Goal: Task Accomplishment & Management: Manage account settings

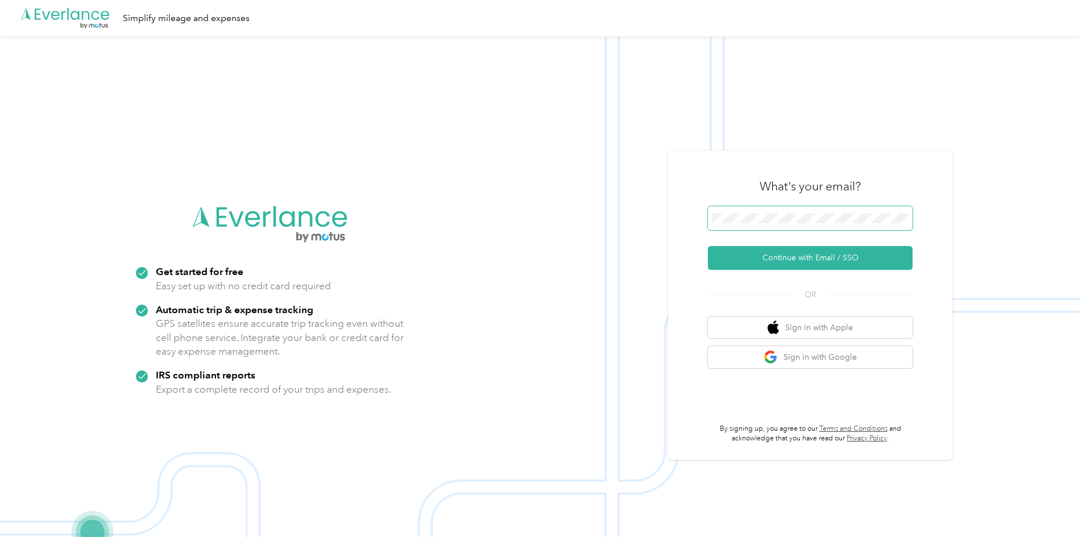
click at [784, 210] on span at bounding box center [810, 218] width 205 height 24
click at [726, 256] on button "Continue with Email / SSO" at bounding box center [810, 258] width 205 height 24
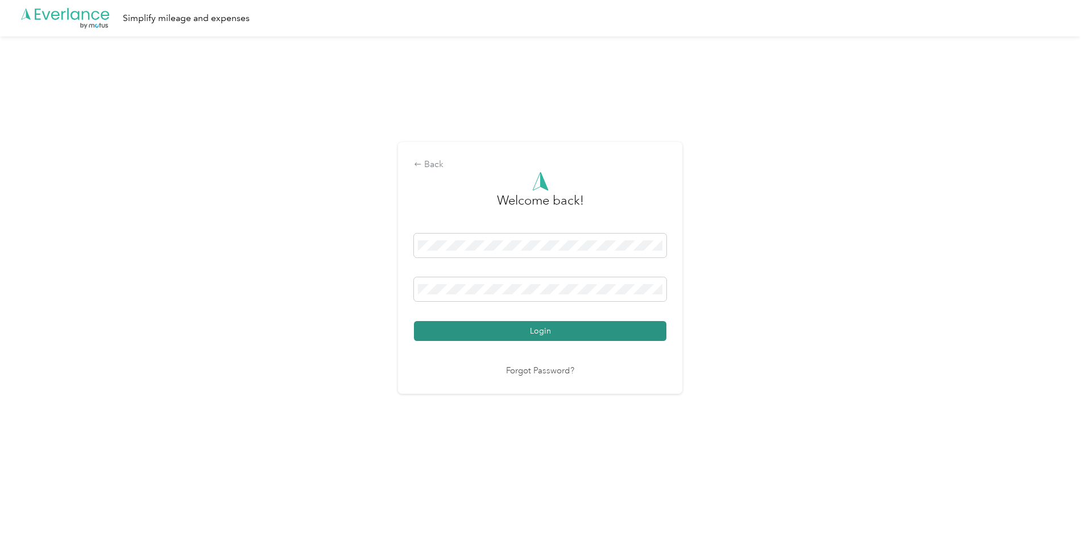
click at [524, 329] on button "Login" at bounding box center [540, 331] width 252 height 20
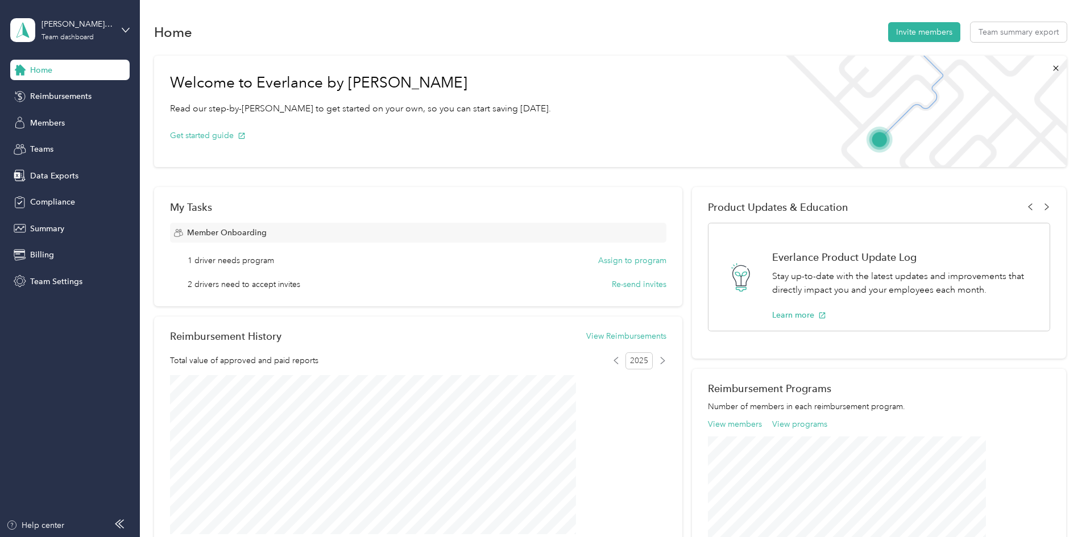
click at [508, 41] on div "Home Invite members Team summary export" at bounding box center [610, 32] width 912 height 24
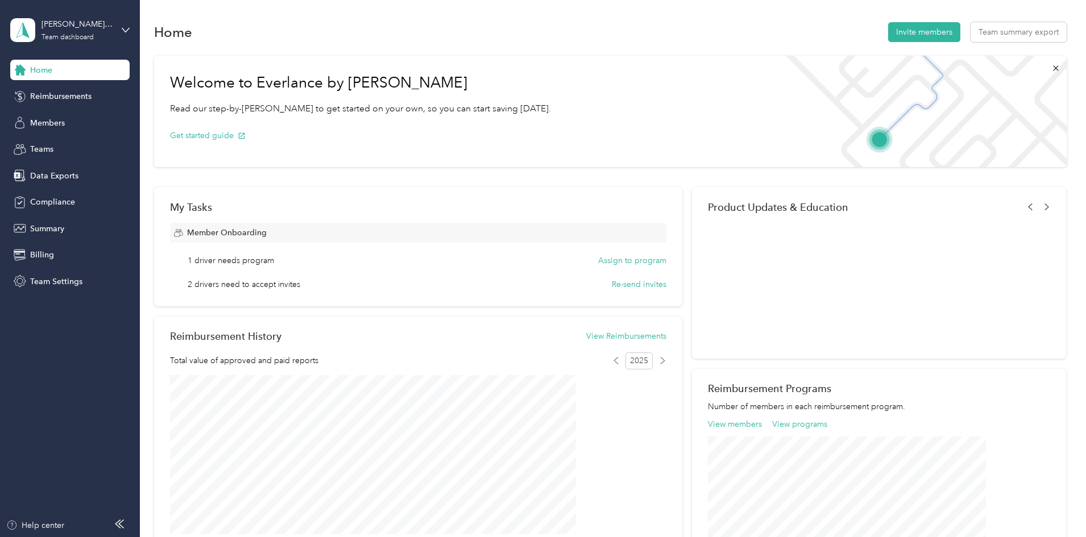
click at [342, 15] on div "Home Invite members Team summary export Welcome to Everlance by Motus Read our …" at bounding box center [610, 423] width 940 height 847
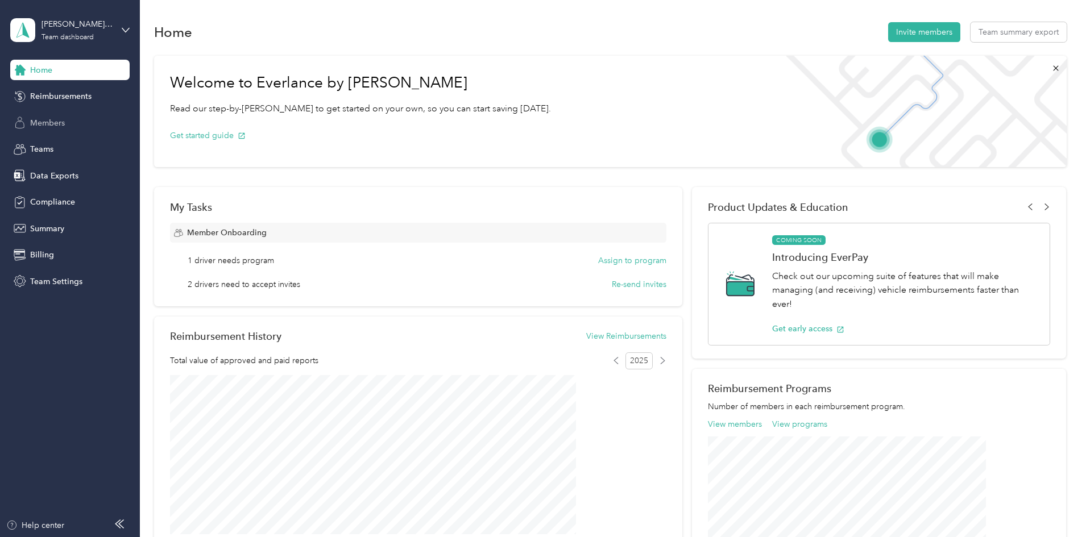
click at [42, 123] on span "Members" at bounding box center [47, 123] width 35 height 12
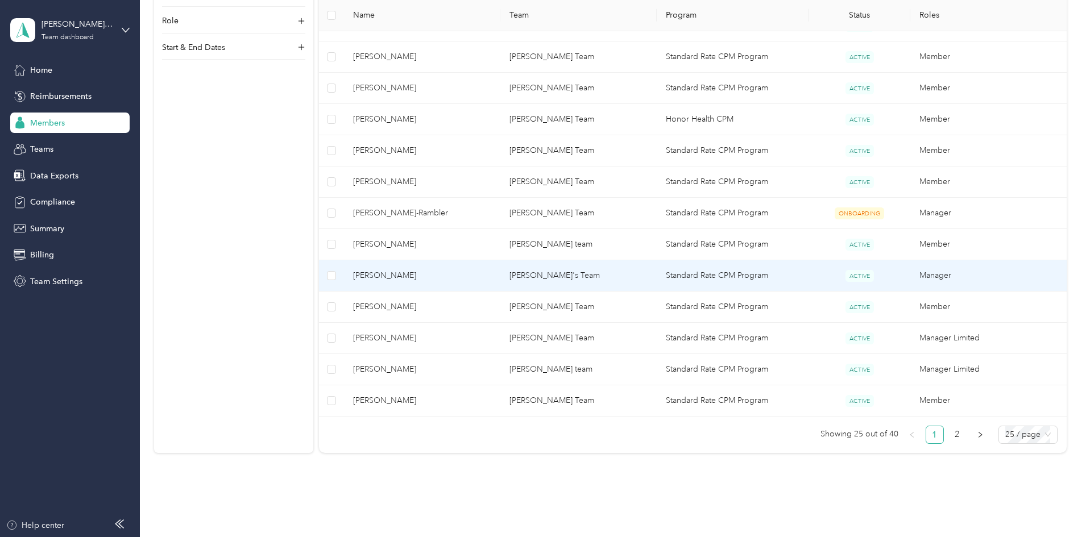
scroll to position [682, 0]
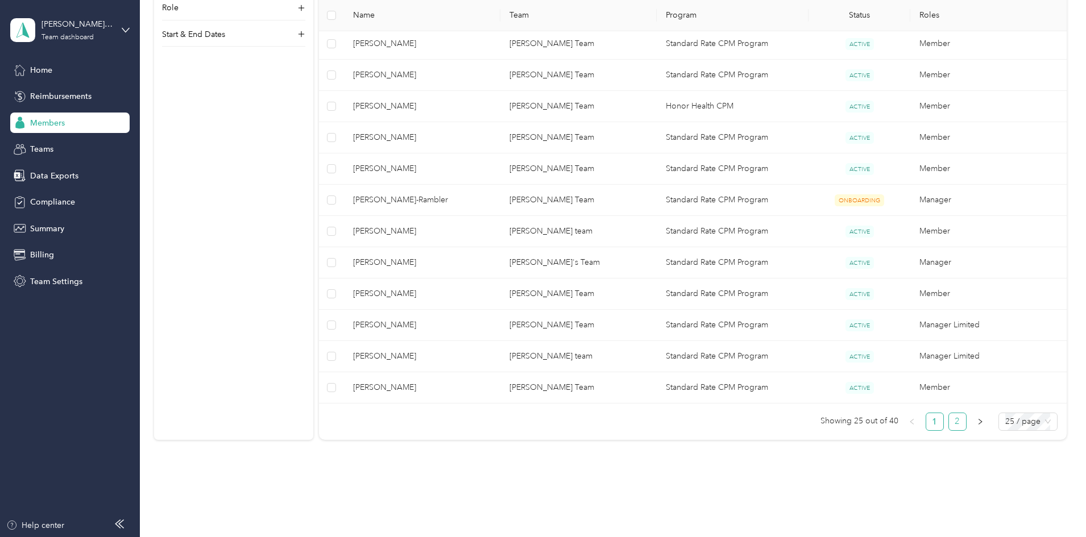
click at [949, 422] on link "2" at bounding box center [957, 421] width 17 height 17
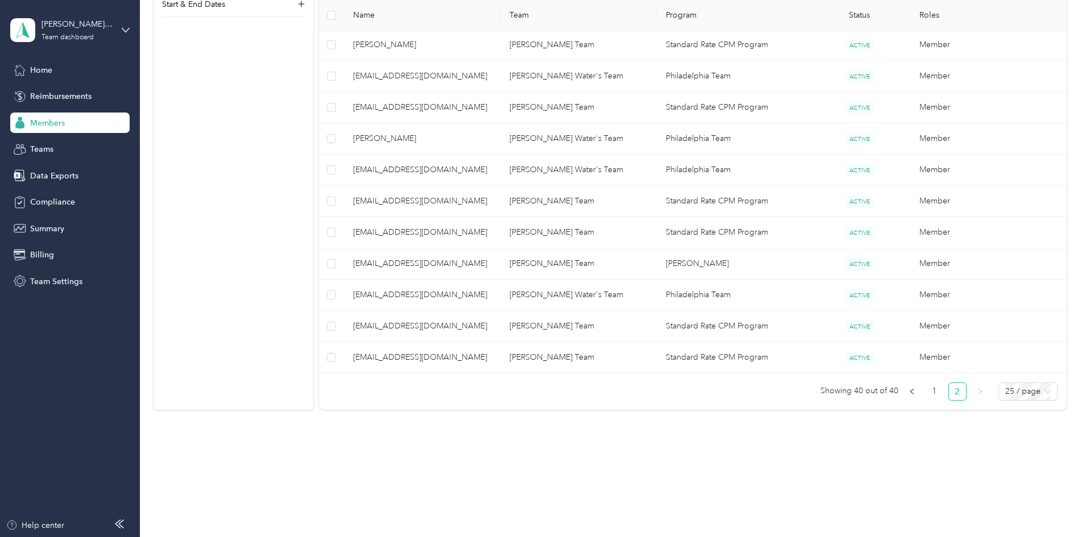
scroll to position [342, 0]
